Goal: Information Seeking & Learning: Learn about a topic

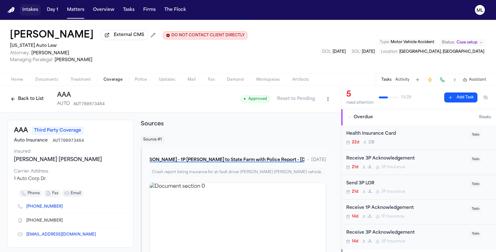
scroll to position [173, 0]
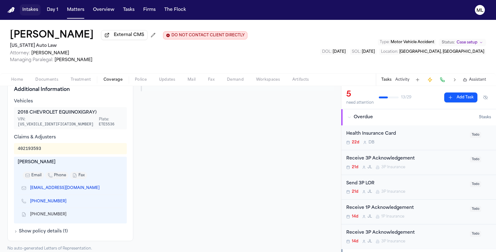
drag, startPoint x: 0, startPoint y: 0, endPoint x: 33, endPoint y: 12, distance: 34.6
click at [33, 12] on button "Intakes" at bounding box center [30, 9] width 21 height 11
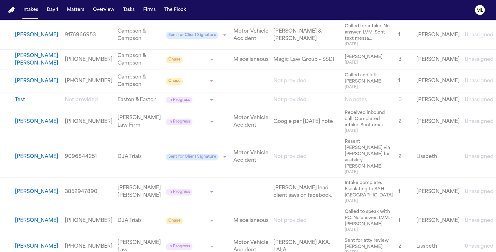
scroll to position [586, 0]
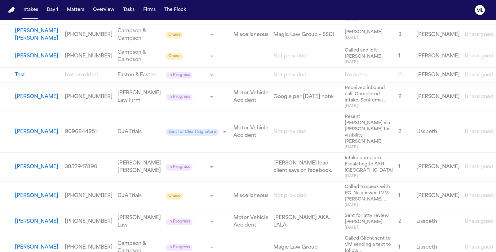
click at [29, 100] on button "[PERSON_NAME]" at bounding box center [36, 96] width 43 height 7
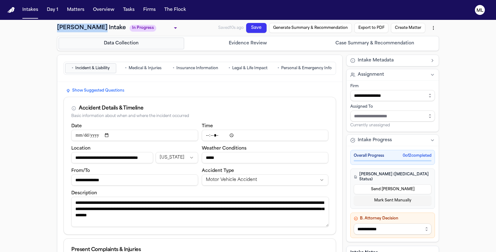
drag, startPoint x: 51, startPoint y: 29, endPoint x: 95, endPoint y: 32, distance: 44.1
click at [74, 9] on button "Matters" at bounding box center [76, 9] width 22 height 11
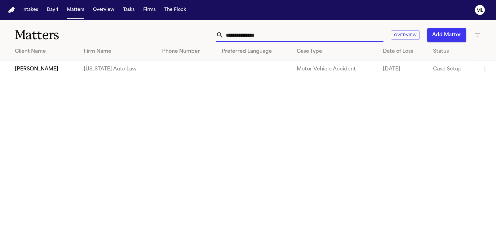
drag, startPoint x: 283, startPoint y: 36, endPoint x: 199, endPoint y: 33, distance: 84.4
click at [199, 33] on div "**********" at bounding box center [314, 35] width 335 height 14
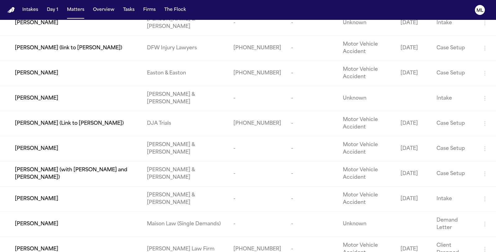
scroll to position [151, 0]
type input "*****"
click at [114, 120] on td "[PERSON_NAME] (Link to [PERSON_NAME])" at bounding box center [71, 123] width 142 height 25
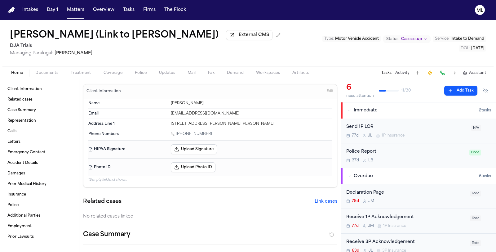
click at [47, 71] on span "Documents" at bounding box center [46, 72] width 23 height 5
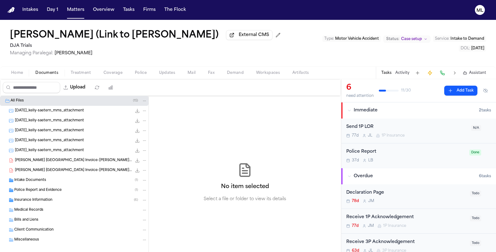
click at [56, 199] on div "Insurance Information ( 6 )" at bounding box center [80, 200] width 133 height 6
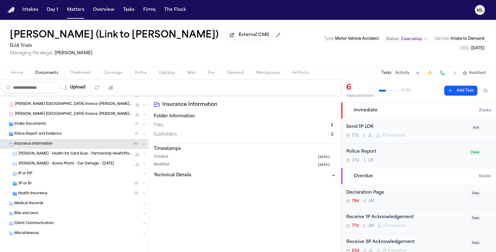
scroll to position [56, 0]
click at [60, 181] on div "3P or BI ( 2 )" at bounding box center [82, 184] width 129 height 6
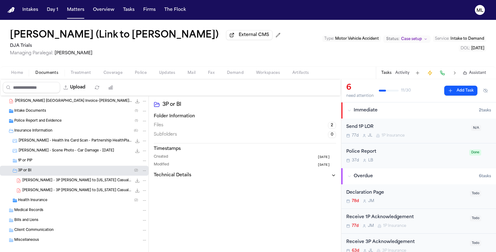
scroll to position [76, 0]
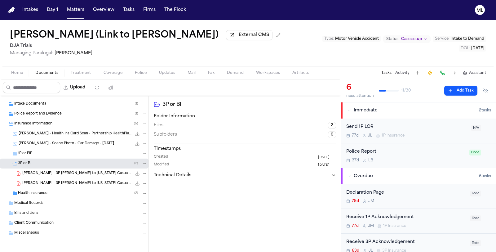
click at [51, 154] on div "1P or PIP" at bounding box center [82, 154] width 129 height 6
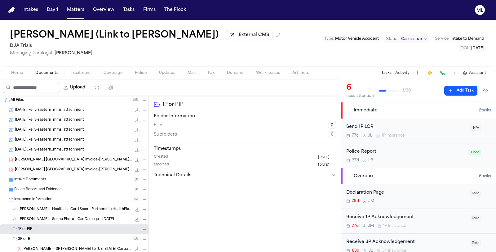
scroll to position [0, 0]
click at [46, 177] on div "Intake Documents ( 1 )" at bounding box center [80, 180] width 133 height 6
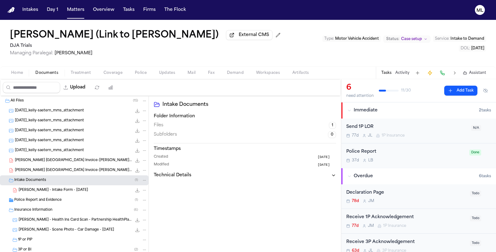
click at [60, 194] on div "[PERSON_NAME] - Intake Form - [DATE] 22.1 KB • PDF" at bounding box center [74, 190] width 149 height 10
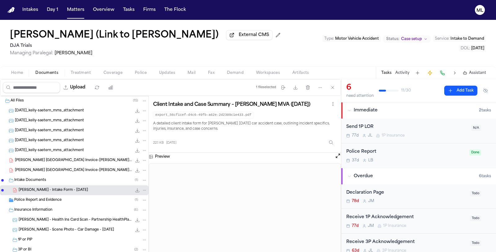
click at [339, 153] on button "Open preview" at bounding box center [338, 156] width 6 height 6
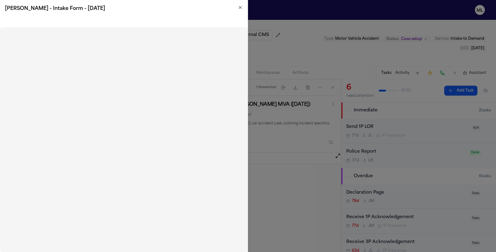
click at [241, 9] on icon "button" at bounding box center [240, 7] width 5 height 5
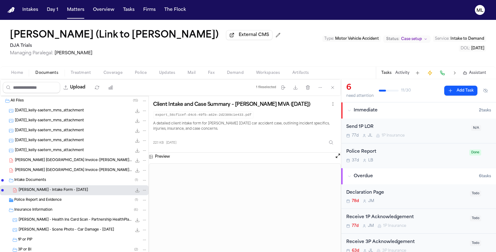
click at [111, 70] on button "Coverage" at bounding box center [112, 72] width 31 height 7
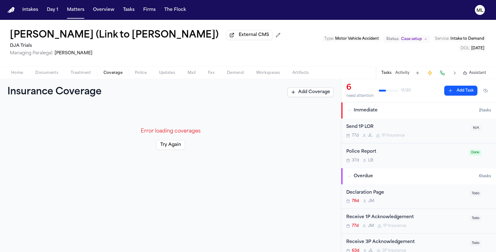
click at [164, 144] on button "Try Again" at bounding box center [170, 145] width 29 height 10
click at [14, 74] on span "Home" at bounding box center [17, 72] width 12 height 5
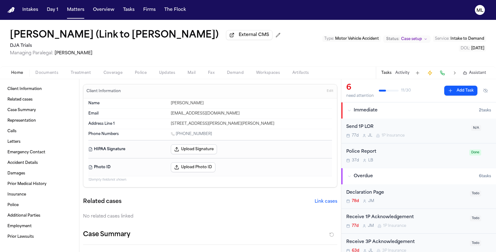
click at [48, 73] on span "Documents" at bounding box center [46, 72] width 23 height 5
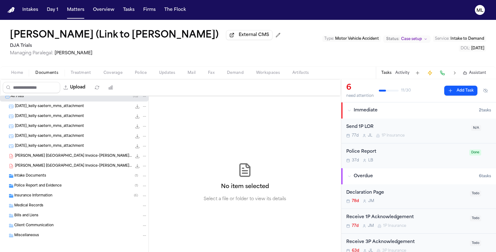
scroll to position [7, 0]
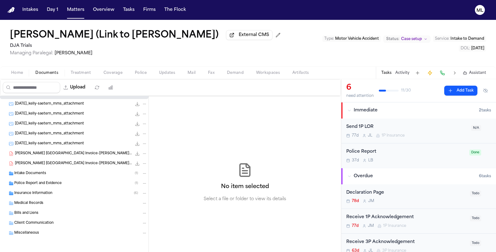
click at [32, 171] on span "Intake Documents" at bounding box center [30, 173] width 32 height 5
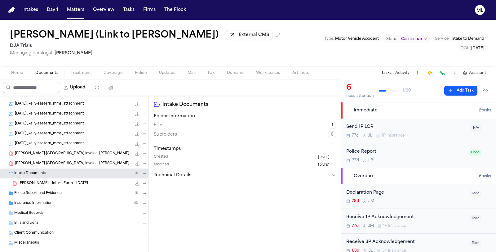
click at [35, 203] on span "Insurance Information" at bounding box center [33, 203] width 38 height 5
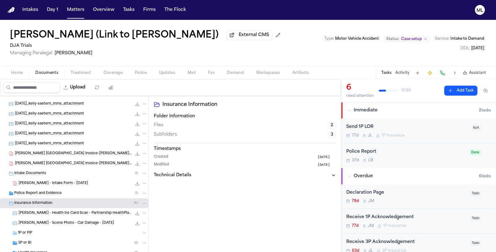
scroll to position [66, 0]
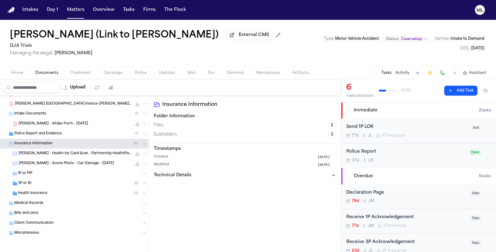
click at [51, 185] on div "3P or BI ( 2 )" at bounding box center [82, 184] width 129 height 6
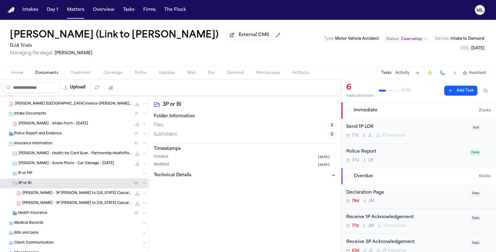
click at [70, 191] on span "[PERSON_NAME] - 3P [PERSON_NAME] to [US_STATE] Casualty - [DATE]" at bounding box center [76, 193] width 109 height 5
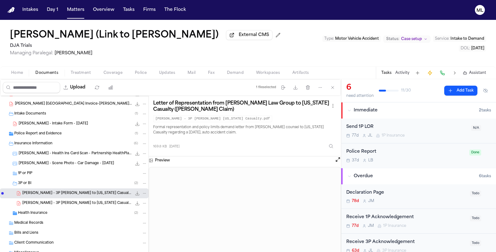
click at [339, 158] on button "Open preview" at bounding box center [338, 159] width 6 height 6
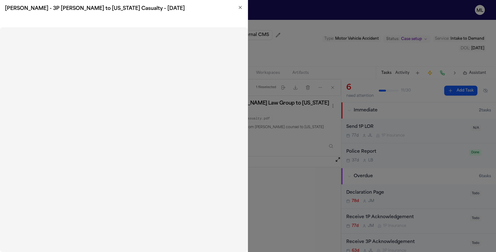
click at [239, 6] on icon "button" at bounding box center [240, 7] width 2 height 2
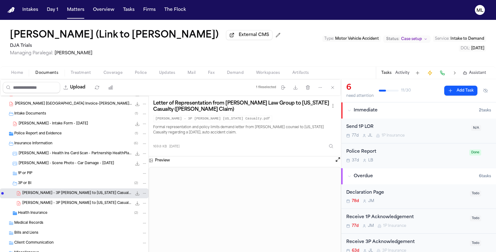
click at [104, 72] on span "Coverage" at bounding box center [113, 72] width 19 height 5
